Goal: Task Accomplishment & Management: Manage account settings

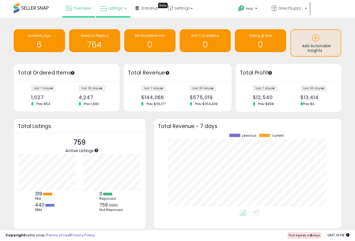
click at [109, 13] on link "Listings" at bounding box center [113, 8] width 35 height 16
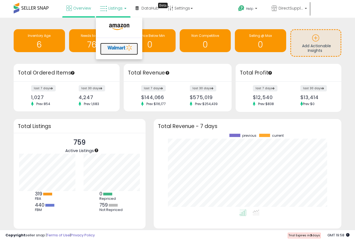
click at [117, 49] on icon at bounding box center [120, 48] width 29 height 8
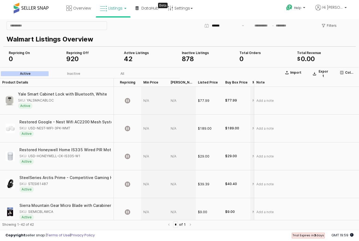
click at [126, 8] on link "Listings" at bounding box center [113, 8] width 35 height 16
click at [239, 14] on div "Help Contact Support Search Knowledge Hub Request a Feature Hi Carlos" at bounding box center [291, 11] width 118 height 23
click at [333, 8] on span "Hi [PERSON_NAME]" at bounding box center [332, 7] width 20 height 5
click at [332, 28] on link "Profile" at bounding box center [333, 28] width 11 height 5
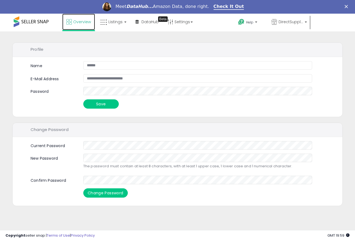
click at [84, 21] on span "Overview" at bounding box center [82, 21] width 18 height 5
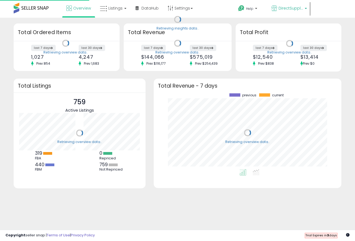
scroll to position [76, 176]
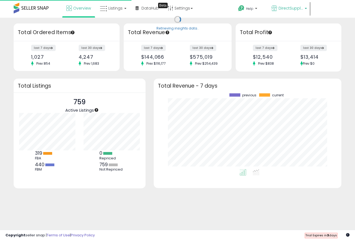
click at [287, 7] on span "DirectSupplyClub" at bounding box center [290, 7] width 25 height 5
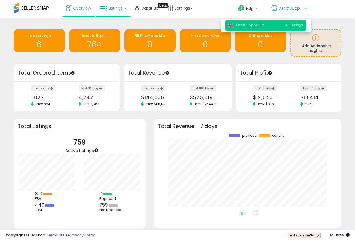
click at [109, 5] on span "Listings" at bounding box center [115, 7] width 14 height 5
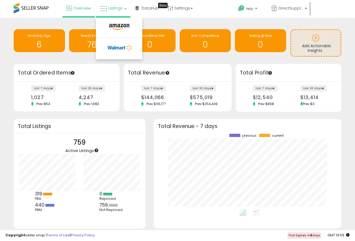
click at [206, 11] on div "Overview Listings DataHub Beta" at bounding box center [112, 11] width 233 height 23
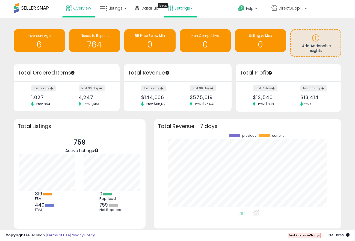
click at [183, 7] on link "Settings" at bounding box center [179, 8] width 33 height 16
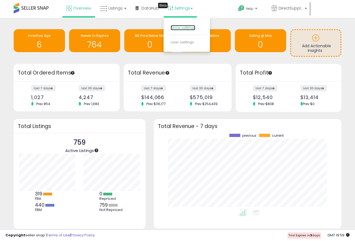
click at [186, 26] on link "Store settings" at bounding box center [182, 27] width 25 height 5
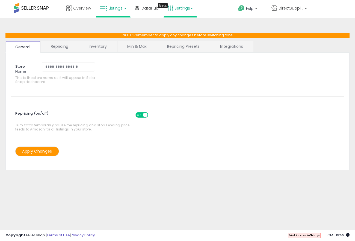
click at [104, 8] on icon at bounding box center [103, 8] width 7 height 7
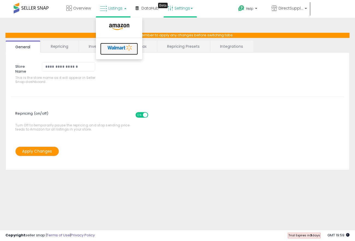
click at [118, 44] on icon at bounding box center [120, 48] width 29 height 8
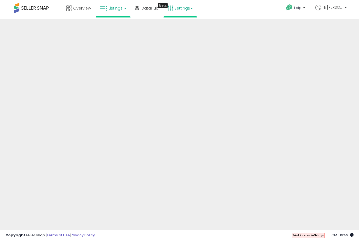
click at [183, 11] on link "Settings" at bounding box center [179, 8] width 33 height 16
click at [183, 29] on link "Store settings" at bounding box center [182, 27] width 25 height 5
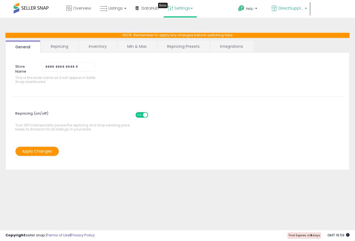
click at [285, 8] on span "DirectSupplyClub" at bounding box center [290, 7] width 25 height 5
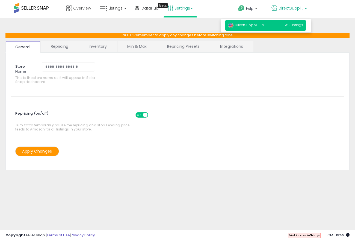
click at [203, 23] on div "**********" at bounding box center [177, 136] width 349 height 226
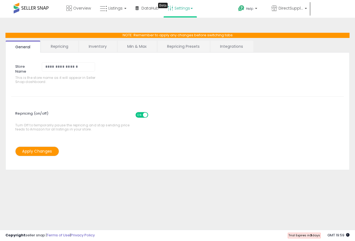
click at [68, 43] on link "Repricing" at bounding box center [59, 46] width 37 height 11
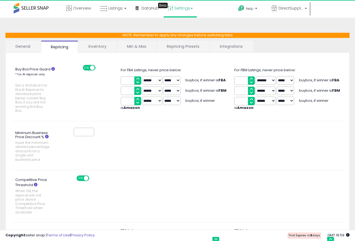
click at [98, 46] on link "Inventory" at bounding box center [98, 46] width 38 height 11
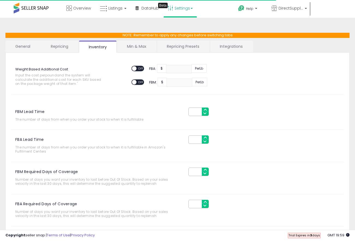
click at [132, 43] on link "Min & Max" at bounding box center [136, 46] width 39 height 11
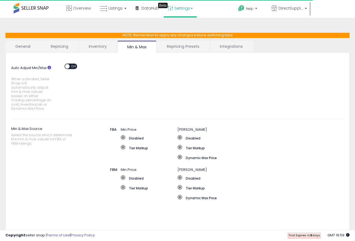
click at [176, 46] on link "Repricing Presets" at bounding box center [183, 46] width 52 height 11
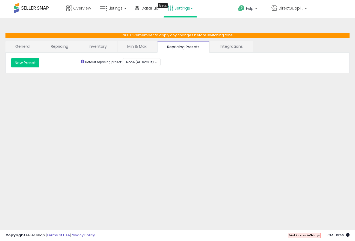
click at [221, 45] on link "Integrations" at bounding box center [231, 46] width 43 height 11
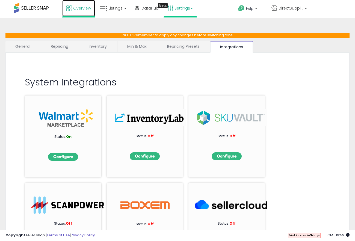
click at [80, 6] on span "Overview" at bounding box center [82, 7] width 18 height 5
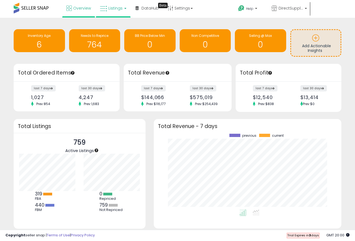
click at [105, 15] on link "Listings" at bounding box center [113, 8] width 35 height 16
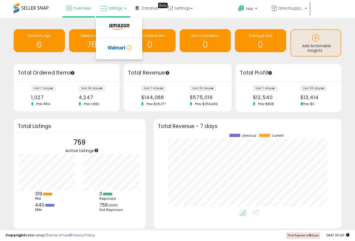
click at [216, 17] on div "Overview Listings DataHub Beta" at bounding box center [112, 11] width 233 height 23
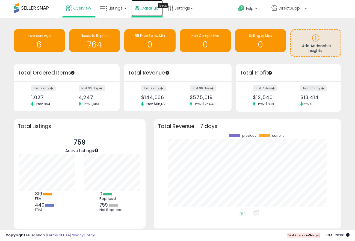
click at [142, 10] on span "DataHub" at bounding box center [149, 7] width 17 height 5
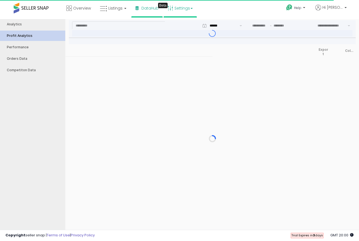
type input "***"
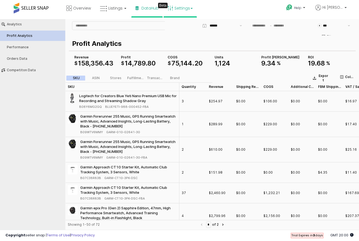
click at [186, 7] on link "Settings" at bounding box center [179, 8] width 33 height 16
click at [184, 42] on link "User settings" at bounding box center [181, 42] width 23 height 5
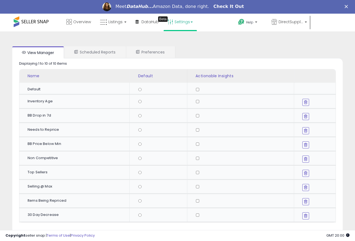
click at [229, 7] on link "Check It Out" at bounding box center [228, 7] width 31 height 6
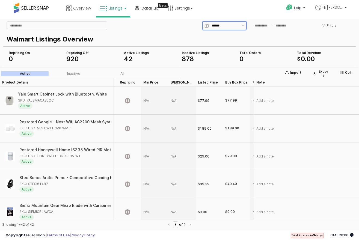
click at [218, 24] on input "App Frame" at bounding box center [225, 25] width 27 height 5
click at [301, 10] on span "Help" at bounding box center [297, 7] width 7 height 5
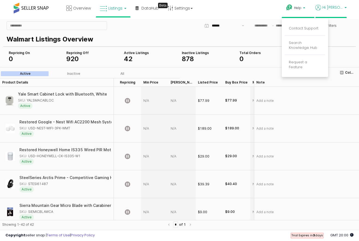
click at [330, 10] on span "Hi [PERSON_NAME]" at bounding box center [332, 7] width 20 height 5
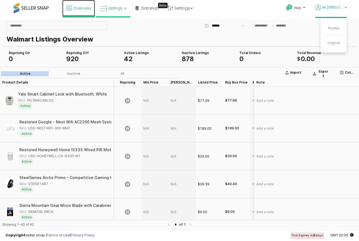
click at [83, 8] on span "Overview" at bounding box center [82, 7] width 18 height 5
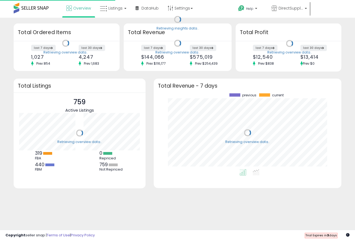
scroll to position [76, 176]
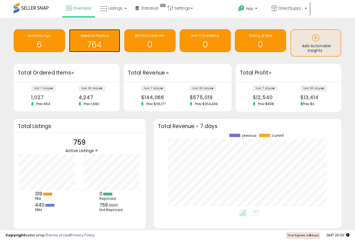
click at [82, 46] on h1 "764" at bounding box center [95, 44] width 46 height 9
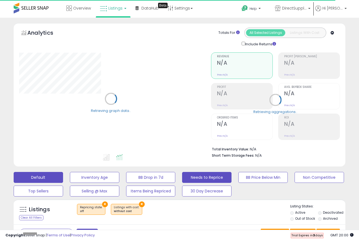
select select "**"
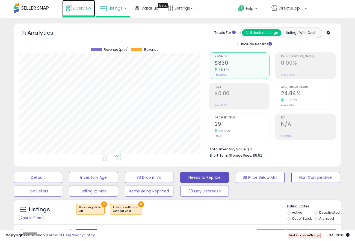
click at [84, 4] on link "Overview" at bounding box center [78, 8] width 33 height 16
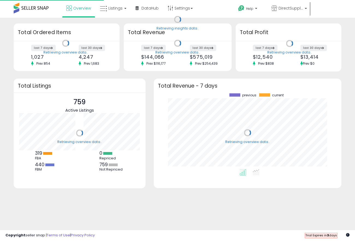
scroll to position [76, 176]
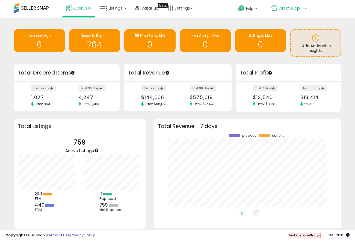
click at [290, 9] on span "DirectSupplyClub" at bounding box center [290, 7] width 25 height 5
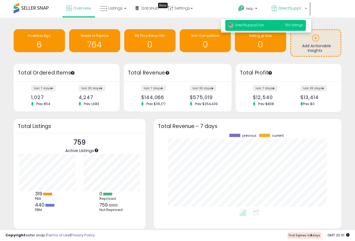
click at [289, 24] on span "759 listings" at bounding box center [293, 25] width 19 height 5
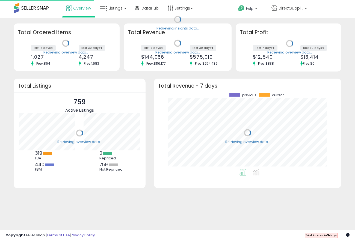
scroll to position [76, 176]
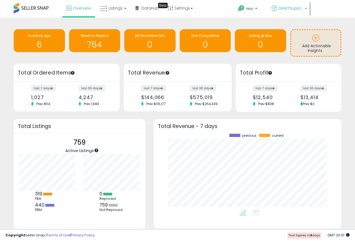
click at [292, 11] on p "DirectSupplyClub" at bounding box center [288, 8] width 35 height 7
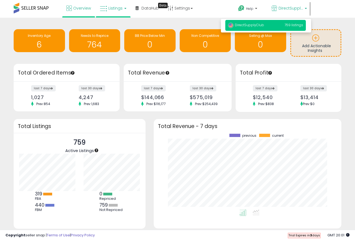
click at [112, 10] on span "Listings" at bounding box center [115, 7] width 14 height 5
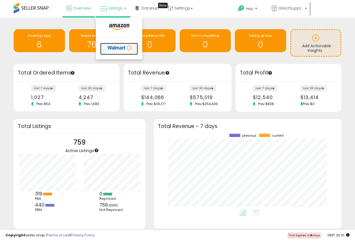
click at [127, 45] on icon at bounding box center [120, 48] width 29 height 8
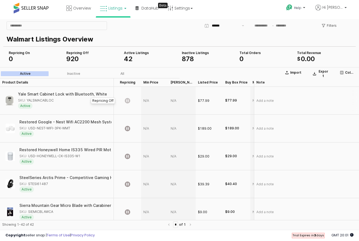
click at [127, 102] on icon "App Frame" at bounding box center [127, 100] width 5 height 5
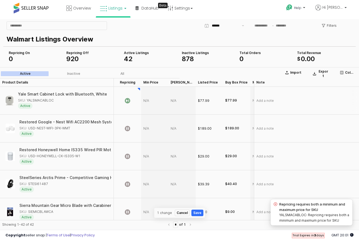
click at [55, 110] on div "Yale Smart Cabinet Lock with Bluetooth, White SKU: YALSMACABLOC Active" at bounding box center [56, 100] width 108 height 23
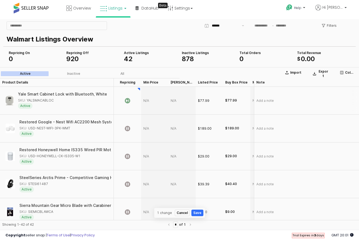
click at [62, 92] on div "Yale Smart Cabinet Lock with Bluetooth, White SKU: YALSMACABLOC Active" at bounding box center [56, 100] width 108 height 23
click at [64, 101] on div "SKU: YALSMACABLOC" at bounding box center [62, 100] width 89 height 5
click at [40, 105] on div "Active" at bounding box center [62, 106] width 89 height 6
drag, startPoint x: 57, startPoint y: 106, endPoint x: 68, endPoint y: 106, distance: 11.2
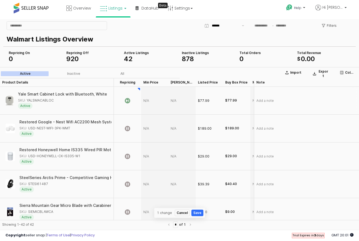
click at [59, 106] on div "Active" at bounding box center [62, 106] width 89 height 6
click at [186, 212] on button "Cancel" at bounding box center [182, 212] width 15 height 7
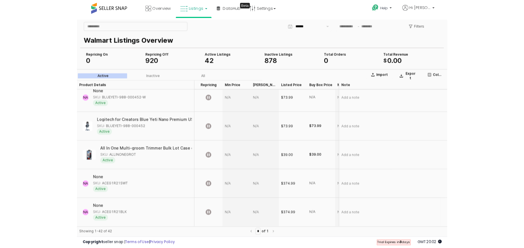
scroll to position [1039, 0]
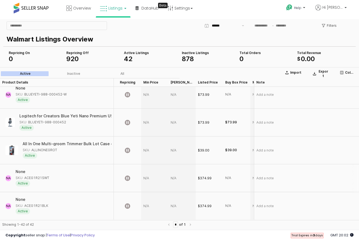
click at [25, 175] on div "SKU: ACEG1R21SWT" at bounding box center [33, 177] width 34 height 5
click at [21, 170] on div "None" at bounding box center [21, 172] width 10 height 4
click at [34, 175] on div "SKU: ACEG1R21SWT" at bounding box center [33, 177] width 34 height 5
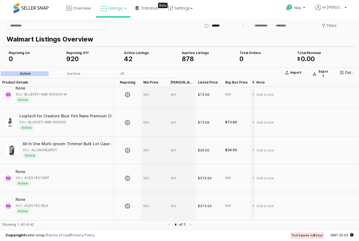
click at [34, 175] on div "SKU: ACEG1R21SWT" at bounding box center [33, 177] width 34 height 5
click at [64, 176] on div "NA None SKU: ACEG1R21SWT Active" at bounding box center [57, 178] width 114 height 28
drag, startPoint x: 64, startPoint y: 176, endPoint x: 73, endPoint y: 176, distance: 8.7
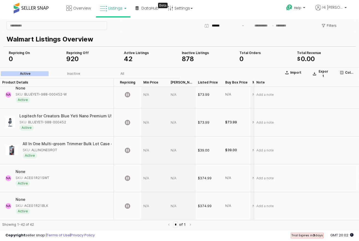
click at [71, 176] on div "NA None SKU: ACEG1R21SWT Active" at bounding box center [57, 178] width 114 height 28
click at [130, 175] on div "App Frame" at bounding box center [127, 178] width 27 height 28
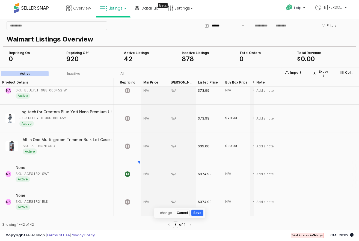
click at [203, 174] on div "$374.99" at bounding box center [205, 174] width 14 height 5
click at [197, 212] on button "Save" at bounding box center [197, 212] width 12 height 7
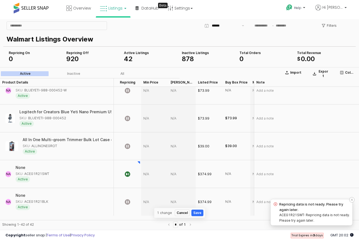
click at [301, 217] on div "ACEG1R21SWT: Repricing data is not ready. Please try again later." at bounding box center [314, 217] width 71 height 11
click at [350, 200] on icon "Notifications (F8)" at bounding box center [351, 199] width 3 height 3
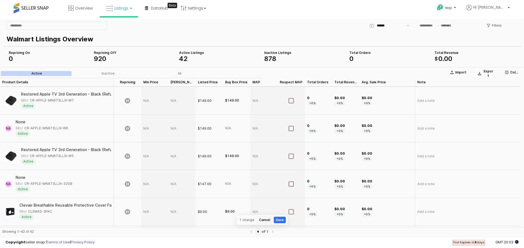
scroll to position [876, 0]
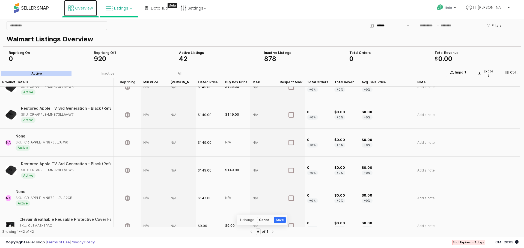
click at [85, 7] on span "Overview" at bounding box center [84, 7] width 18 height 5
